Goal: Task Accomplishment & Management: Manage account settings

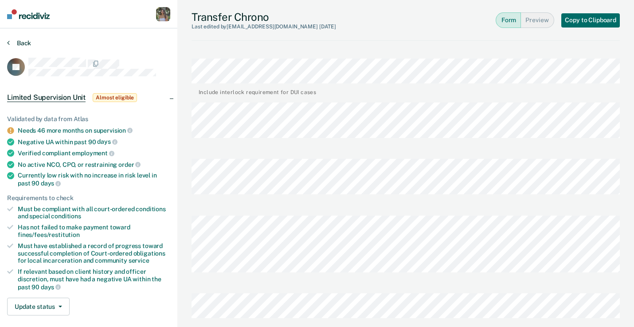
click at [17, 43] on button "Back" at bounding box center [19, 43] width 24 height 8
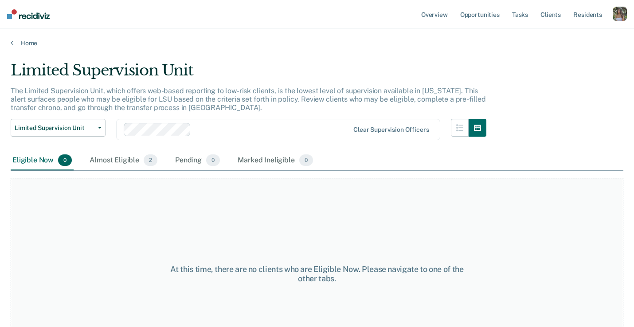
click at [612, 16] on div "button" at bounding box center [619, 14] width 14 height 14
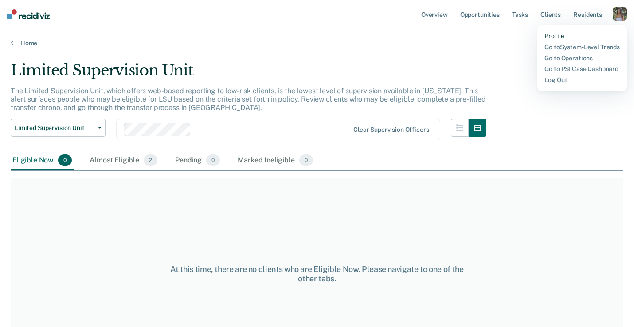
click at [550, 35] on link "Profile" at bounding box center [581, 36] width 75 height 8
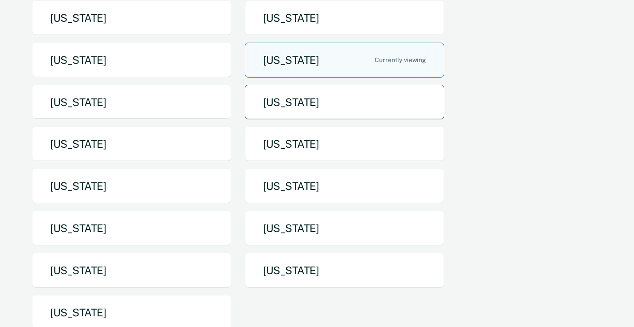
scroll to position [107, 0]
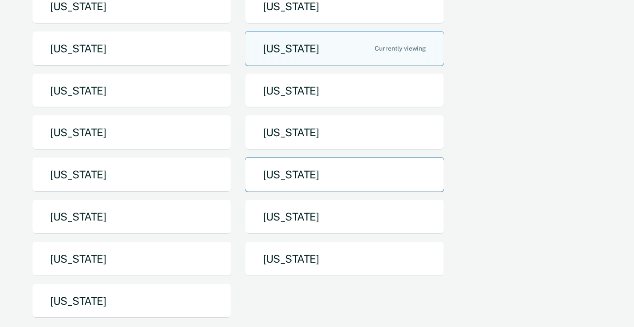
click at [315, 175] on button "[US_STATE]" at bounding box center [344, 174] width 199 height 35
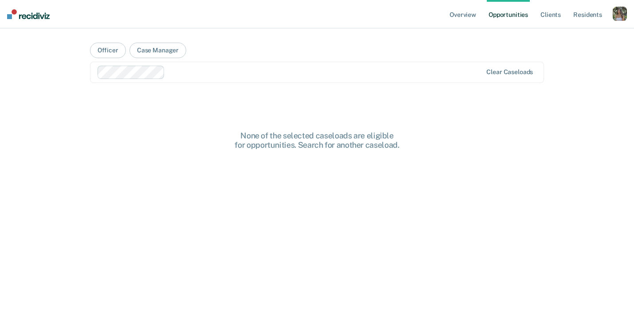
click at [619, 12] on div "button" at bounding box center [619, 14] width 14 height 14
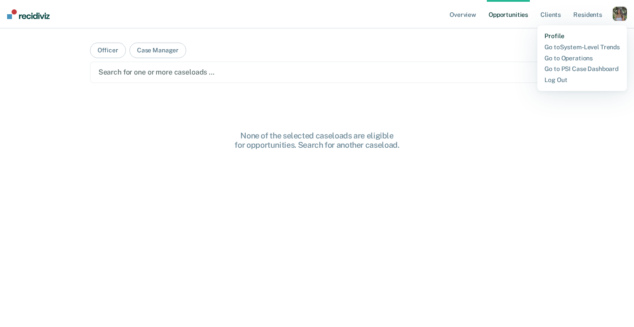
click at [551, 35] on link "Profile" at bounding box center [581, 36] width 75 height 8
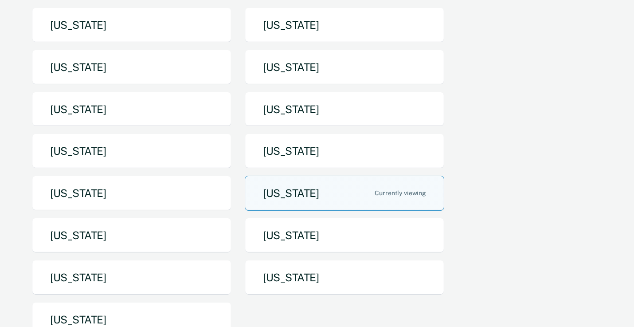
scroll to position [123, 0]
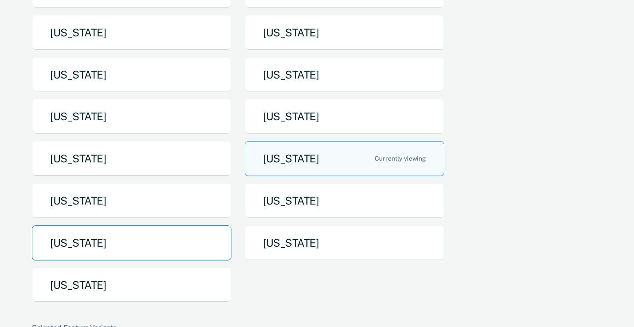
click at [122, 246] on button "[US_STATE]" at bounding box center [131, 242] width 199 height 35
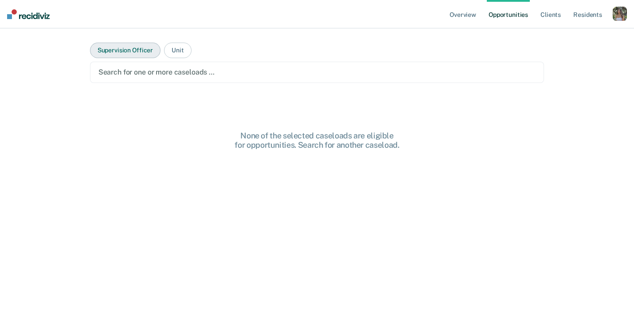
click at [150, 46] on button "Supervision Officer" at bounding box center [125, 51] width 70 height 16
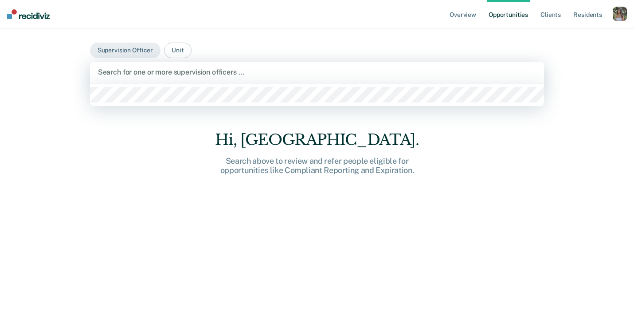
click at [172, 76] on div at bounding box center [317, 72] width 438 height 10
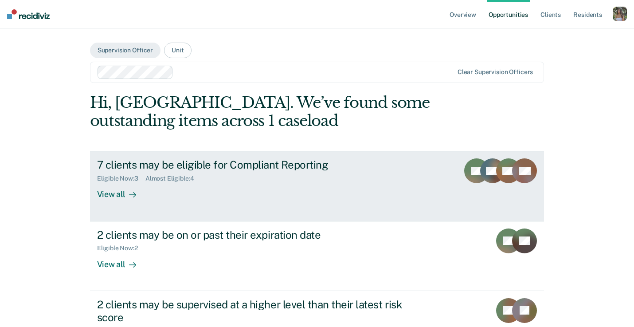
scroll to position [88, 0]
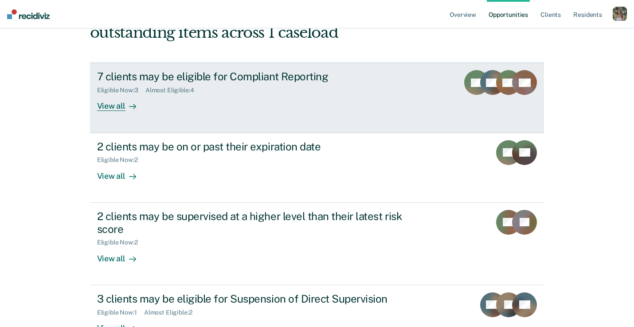
click at [280, 81] on div "7 clients may be eligible for Compliant Reporting" at bounding box center [252, 76] width 311 height 13
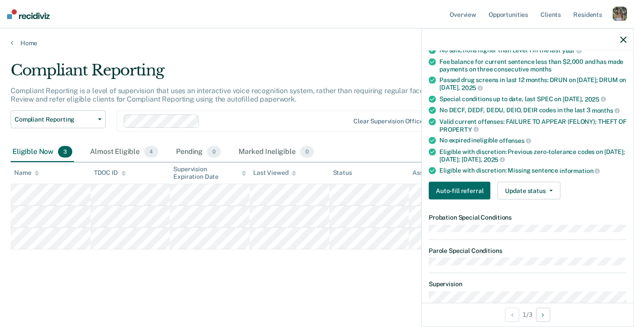
scroll to position [154, 0]
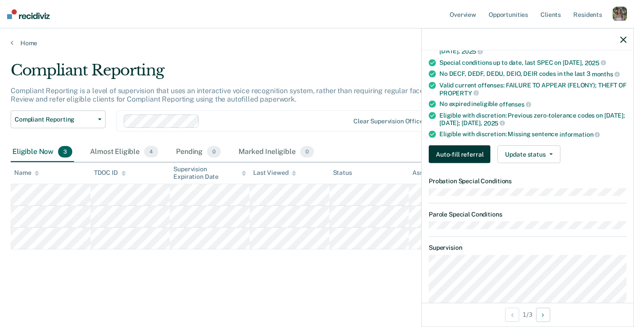
click at [443, 152] on button "Auto-fill referral" at bounding box center [459, 154] width 62 height 18
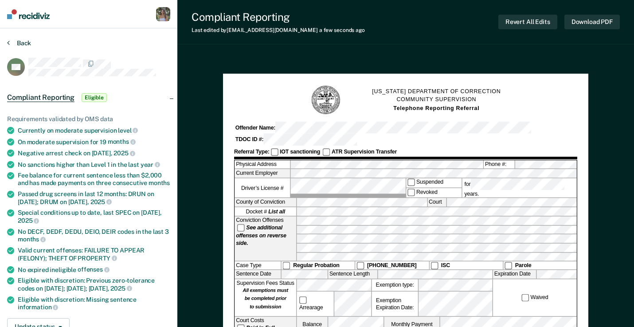
click at [26, 43] on button "Back" at bounding box center [19, 43] width 24 height 8
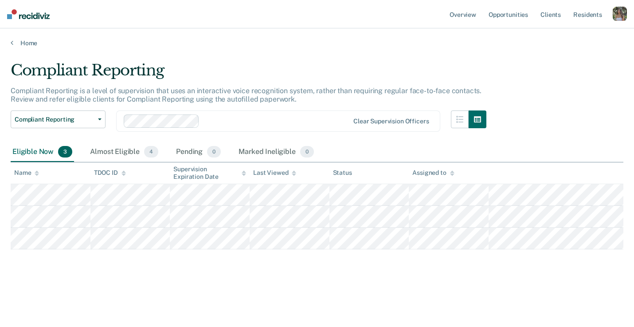
click at [618, 16] on div "button" at bounding box center [619, 14] width 14 height 14
click at [558, 36] on link "Profile" at bounding box center [583, 36] width 71 height 8
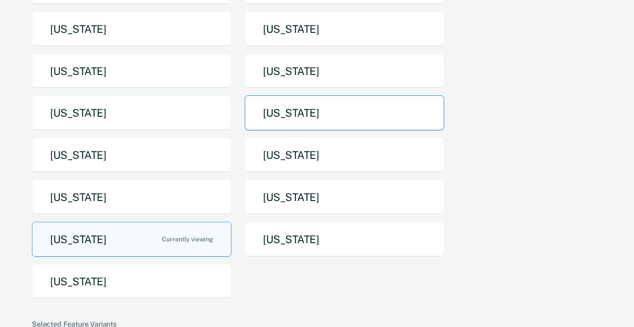
scroll to position [126, 0]
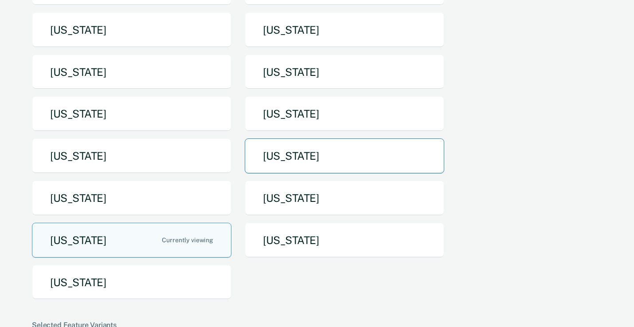
click at [335, 163] on button "[US_STATE]" at bounding box center [344, 155] width 199 height 35
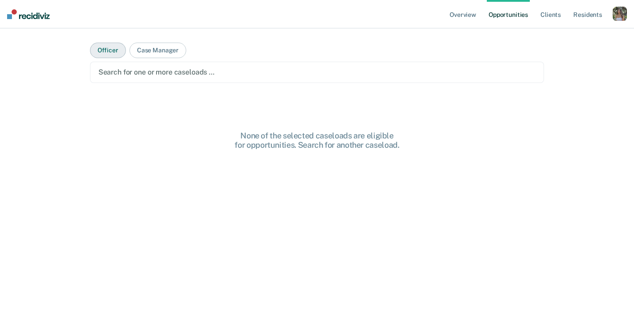
click at [110, 56] on button "Officer" at bounding box center [108, 51] width 36 height 16
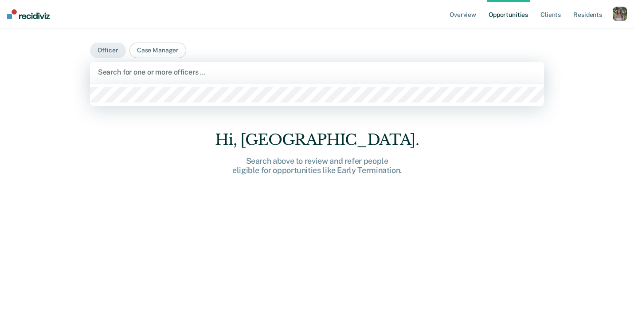
click at [118, 70] on div at bounding box center [317, 72] width 438 height 10
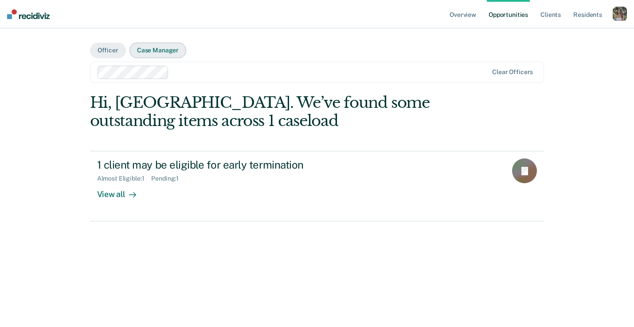
click at [164, 50] on button "Case Manager" at bounding box center [157, 51] width 57 height 16
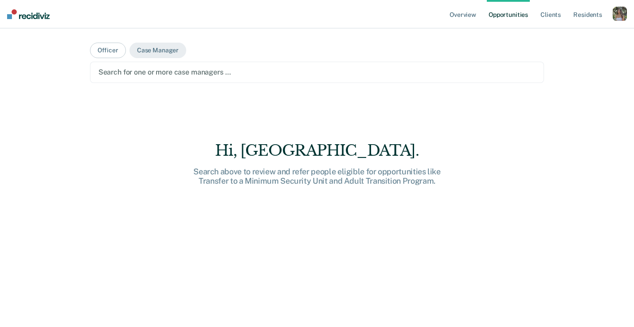
click at [228, 66] on div "Search for one or more case managers …" at bounding box center [316, 72] width 439 height 12
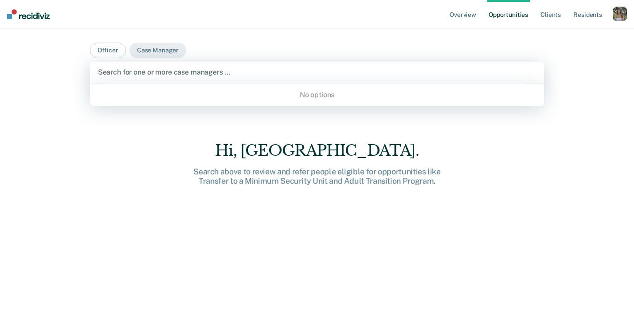
click at [112, 114] on div "Hi, [GEOGRAPHIC_DATA]. Search above to review and refer people eligible for opp…" at bounding box center [317, 206] width 454 height 227
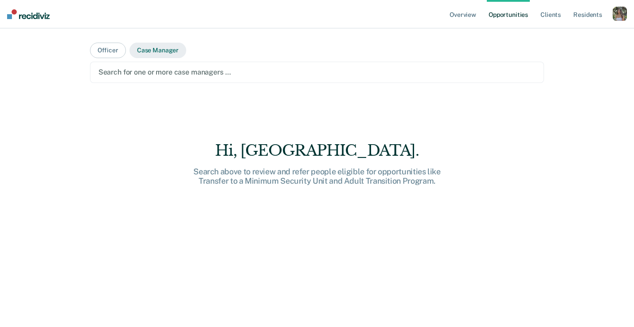
click at [153, 46] on button "Case Manager" at bounding box center [157, 51] width 57 height 16
click at [109, 50] on button "Officer" at bounding box center [108, 51] width 36 height 16
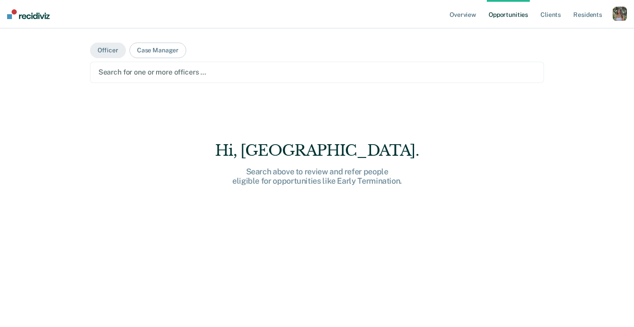
click at [139, 74] on div at bounding box center [316, 72] width 437 height 10
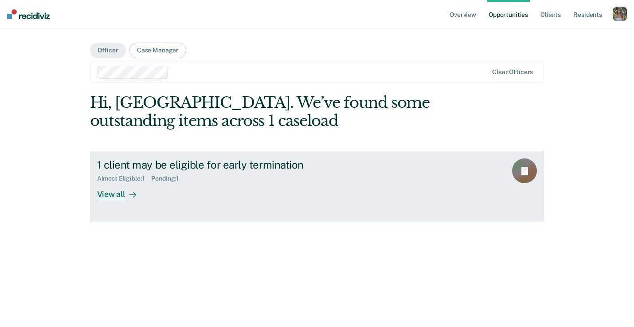
click at [145, 175] on div "Almost Eligible : 1" at bounding box center [124, 179] width 54 height 8
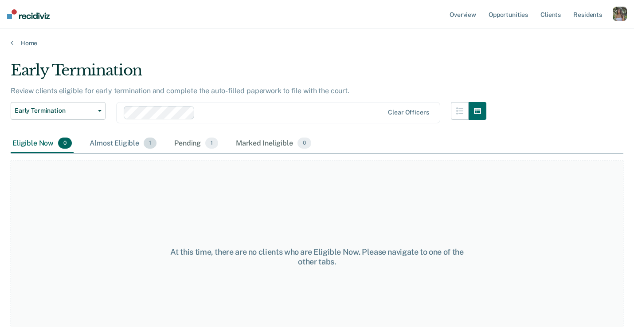
click at [108, 146] on div "Almost Eligible 1" at bounding box center [123, 143] width 70 height 19
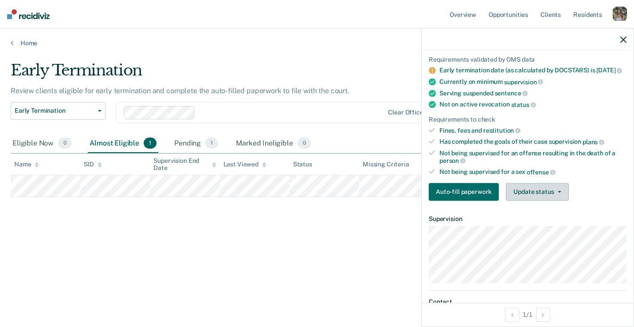
scroll to position [47, 0]
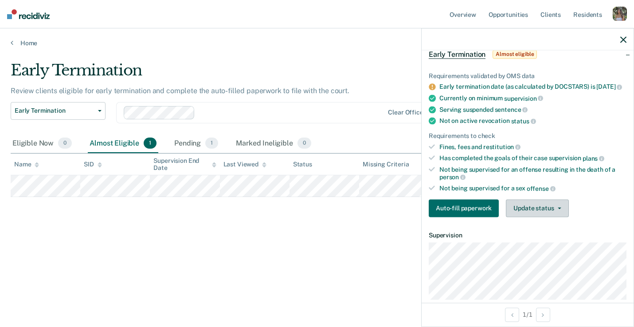
click at [555, 217] on button "Update status" at bounding box center [536, 208] width 62 height 18
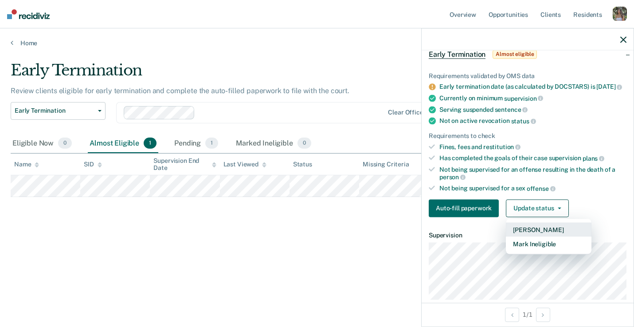
click at [558, 233] on button "[PERSON_NAME]" at bounding box center [548, 229] width 86 height 14
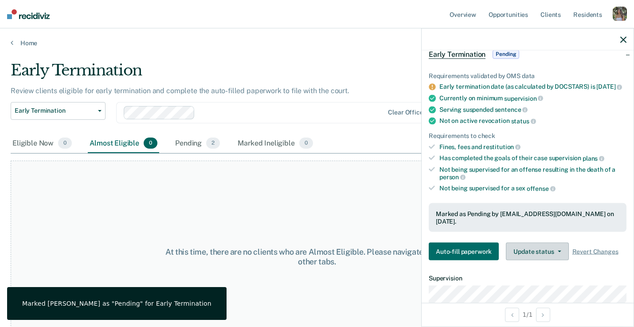
click at [556, 246] on button "Update status" at bounding box center [536, 251] width 62 height 18
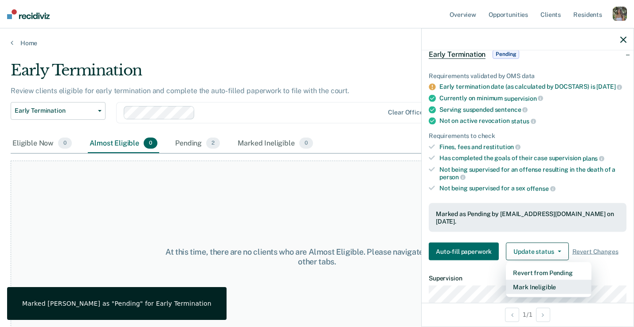
click at [560, 282] on button "Mark Ineligible" at bounding box center [548, 287] width 86 height 14
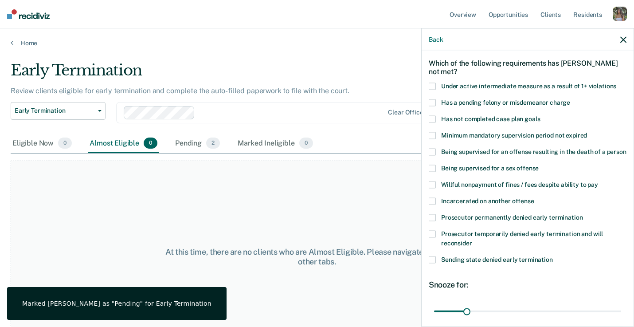
scroll to position [35, 0]
click at [435, 86] on span at bounding box center [431, 87] width 7 height 7
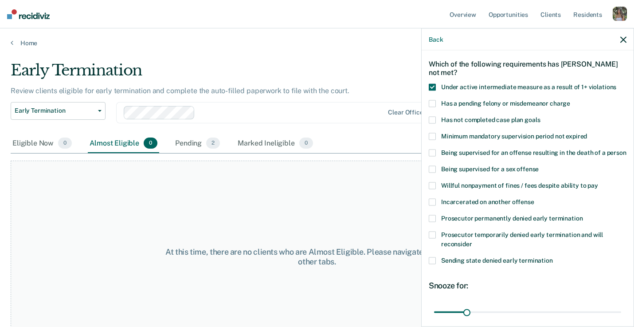
scroll to position [106, 0]
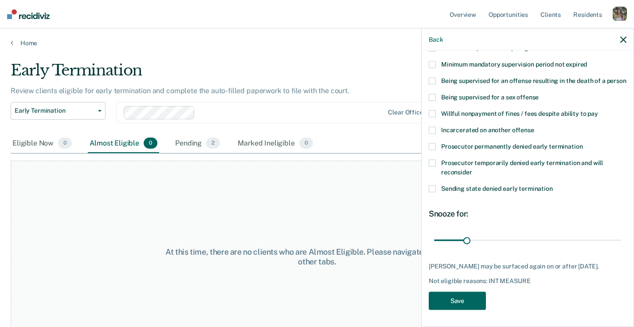
click at [465, 299] on button "Save" at bounding box center [456, 301] width 57 height 18
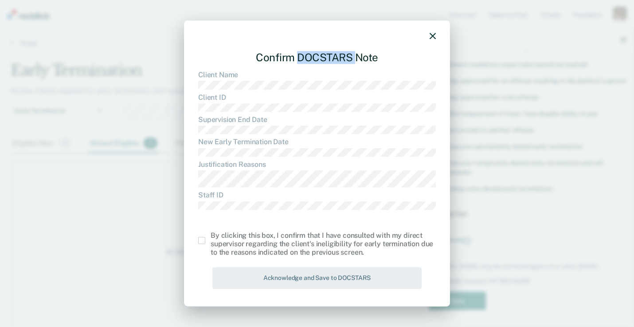
drag, startPoint x: 297, startPoint y: 55, endPoint x: 354, endPoint y: 58, distance: 56.3
click at [354, 58] on div "Confirm DOCSTARS Note" at bounding box center [316, 57] width 237 height 27
click at [205, 242] on span at bounding box center [201, 240] width 7 height 7
click at [210, 237] on input "checkbox" at bounding box center [210, 237] width 0 height 0
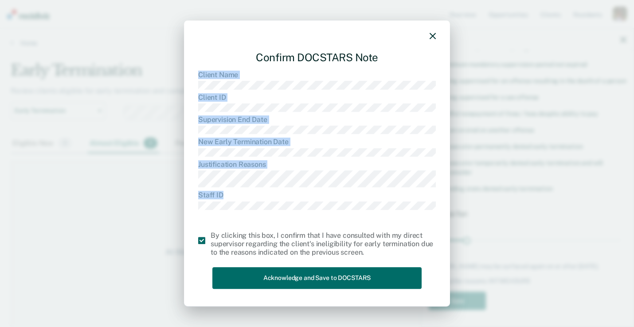
click at [197, 72] on div "Confirm DOCSTARS Note Client Name Client ID Supervision End Date New Early Term…" at bounding box center [317, 163] width 266 height 286
click at [431, 37] on icon "button" at bounding box center [432, 36] width 6 height 6
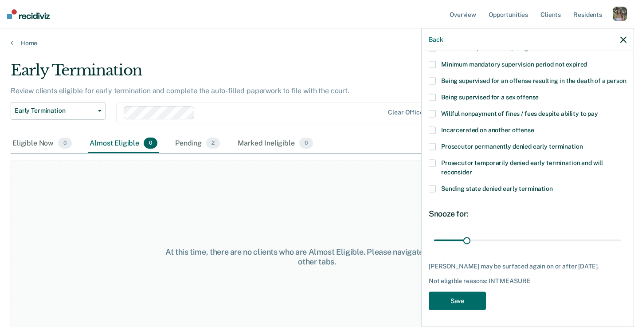
click at [615, 17] on div "button" at bounding box center [619, 14] width 14 height 14
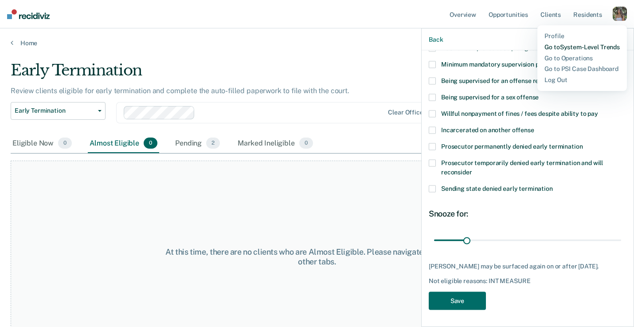
click at [581, 47] on link "Go to System-Level Trends" at bounding box center [581, 47] width 75 height 8
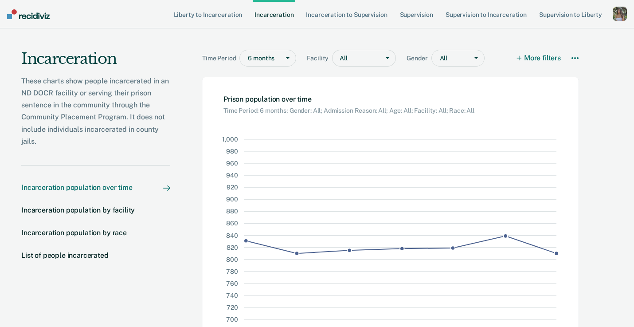
click at [371, 54] on div at bounding box center [361, 58] width 27 height 9
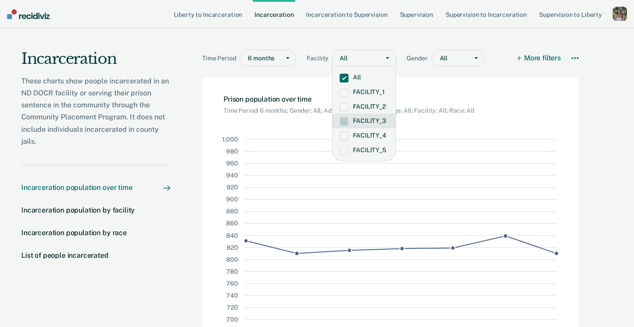
click at [346, 122] on span at bounding box center [343, 121] width 9 height 9
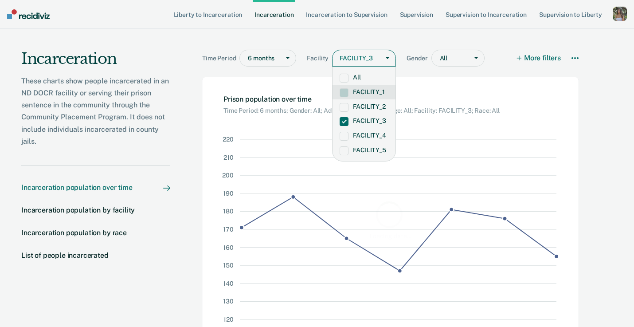
click at [343, 79] on span at bounding box center [343, 78] width 9 height 9
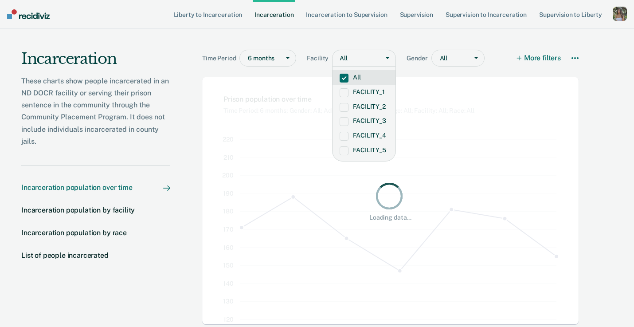
click at [459, 62] on div "All" at bounding box center [449, 58] width 36 height 13
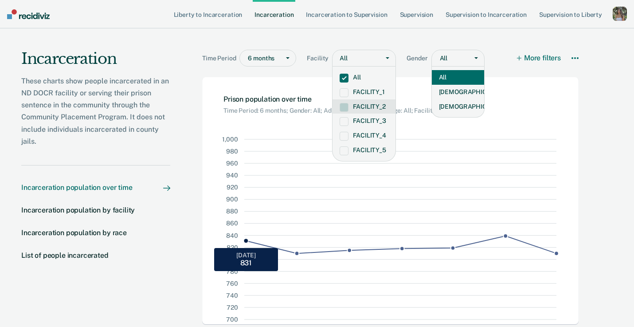
click at [281, 184] on icon at bounding box center [271, 229] width 54 height 180
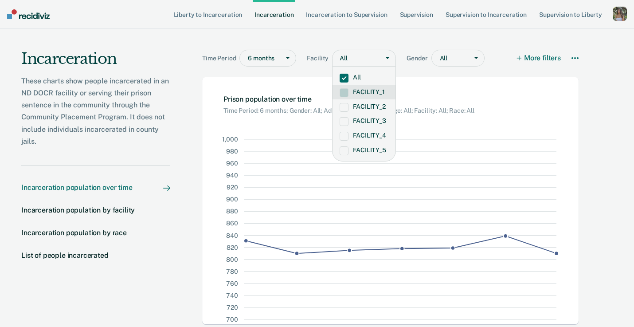
click at [498, 93] on div "Prison population over time Time Period: 6 months; Gender: All; Admission Reaso…" at bounding box center [390, 95] width 376 height 37
click at [314, 95] on div "Prison population over time Time Period: 6 months; Gender: All; Admission Reaso…" at bounding box center [348, 104] width 251 height 19
click at [358, 15] on link "Incarceration to Supervision" at bounding box center [346, 14] width 85 height 28
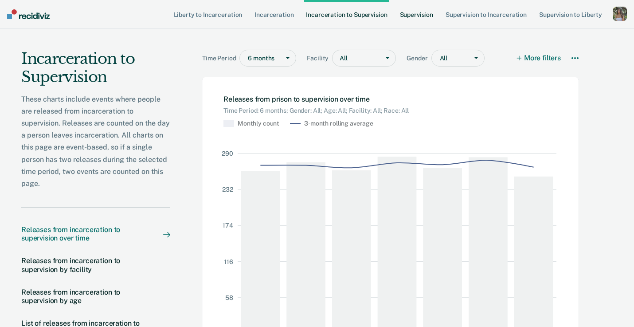
click at [425, 19] on link "Supervision" at bounding box center [416, 14] width 37 height 28
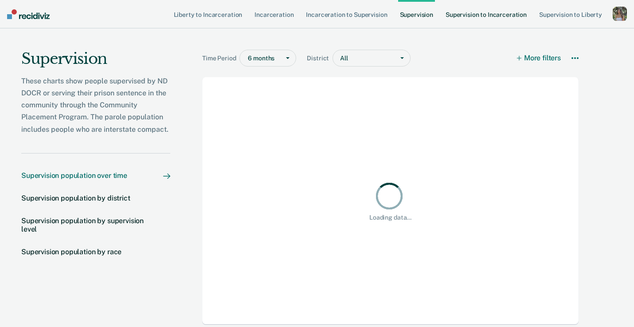
click at [480, 16] on link "Supervision to Incarceration" at bounding box center [485, 14] width 85 height 28
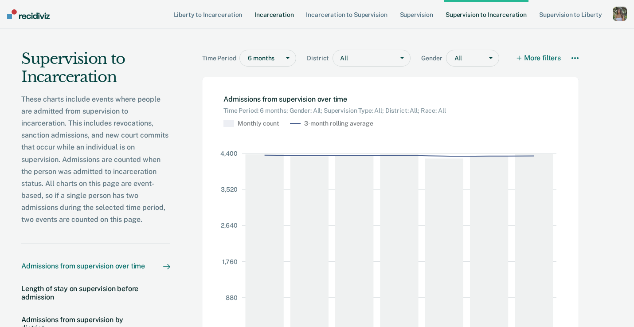
click at [278, 15] on link "Incarceration" at bounding box center [274, 14] width 43 height 28
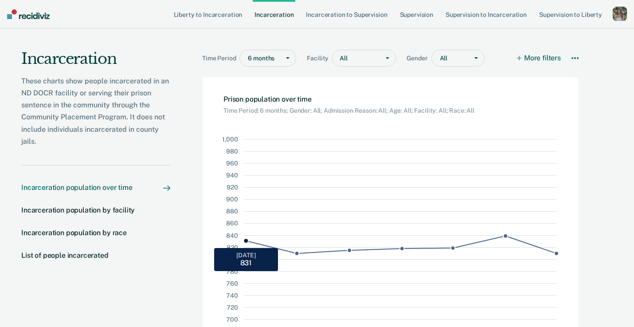
scroll to position [74, 0]
